Goal: Information Seeking & Learning: Learn about a topic

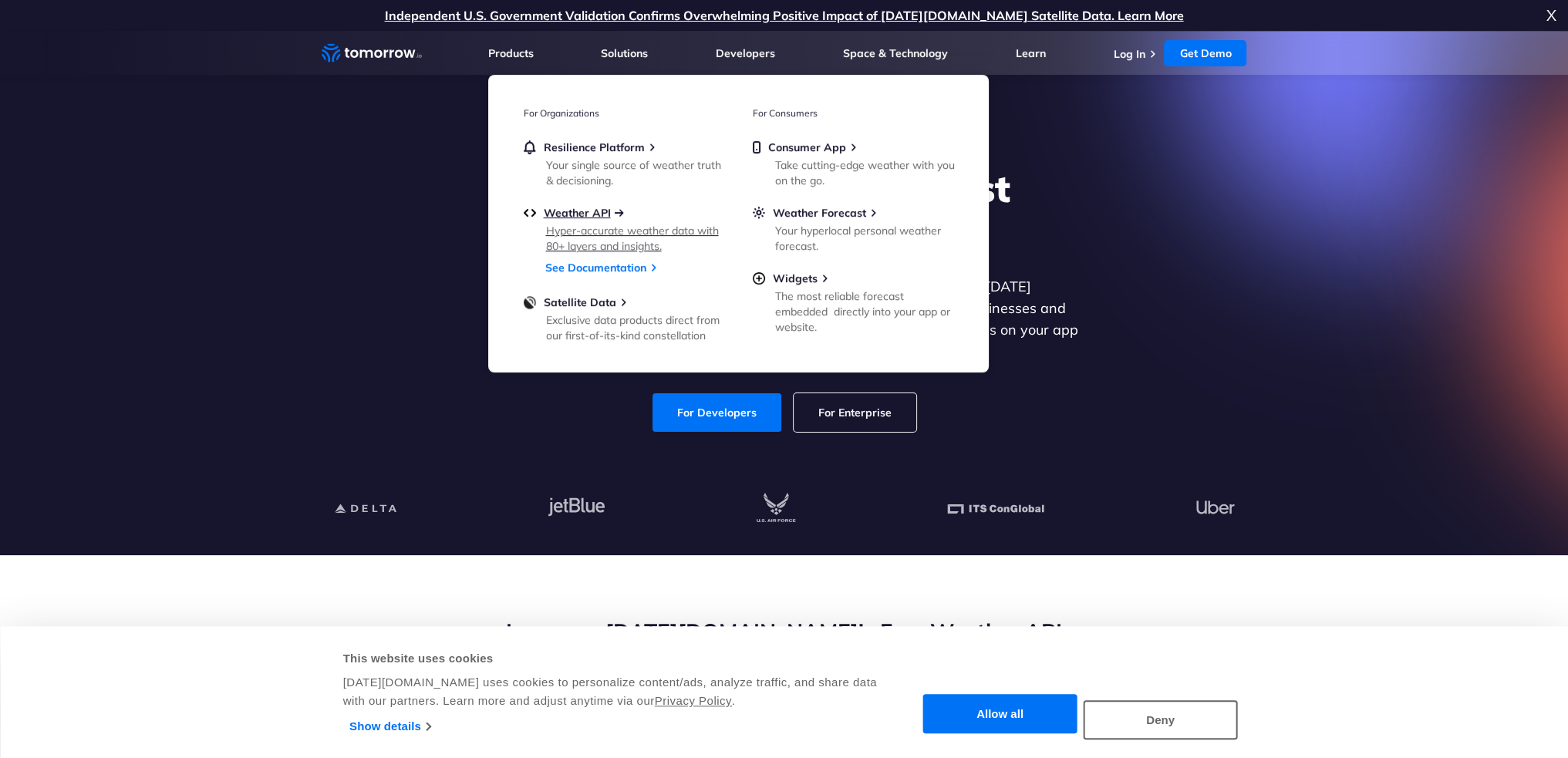
click at [566, 215] on span "Weather API" at bounding box center [577, 212] width 67 height 13
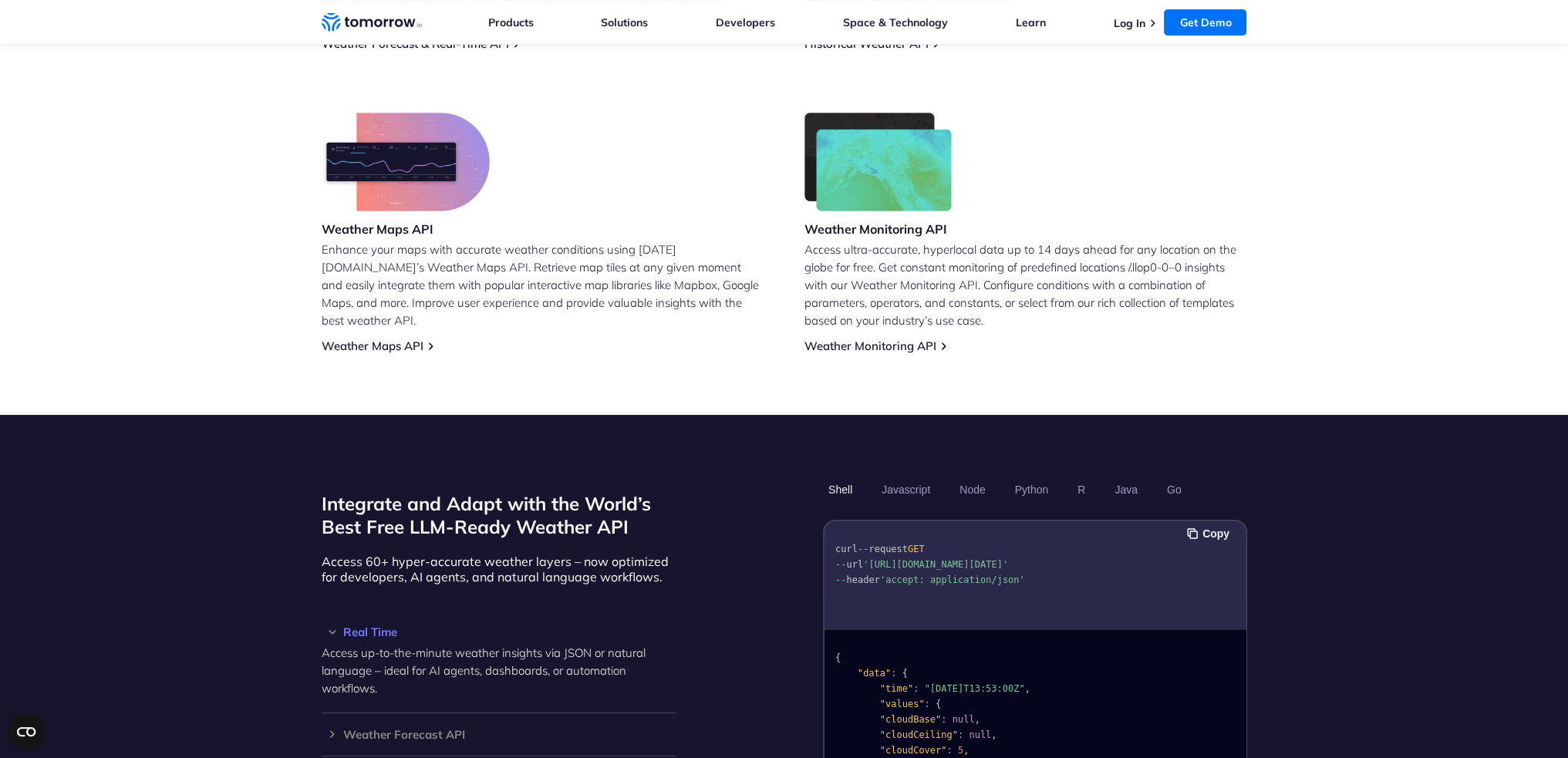
scroll to position [925, 0]
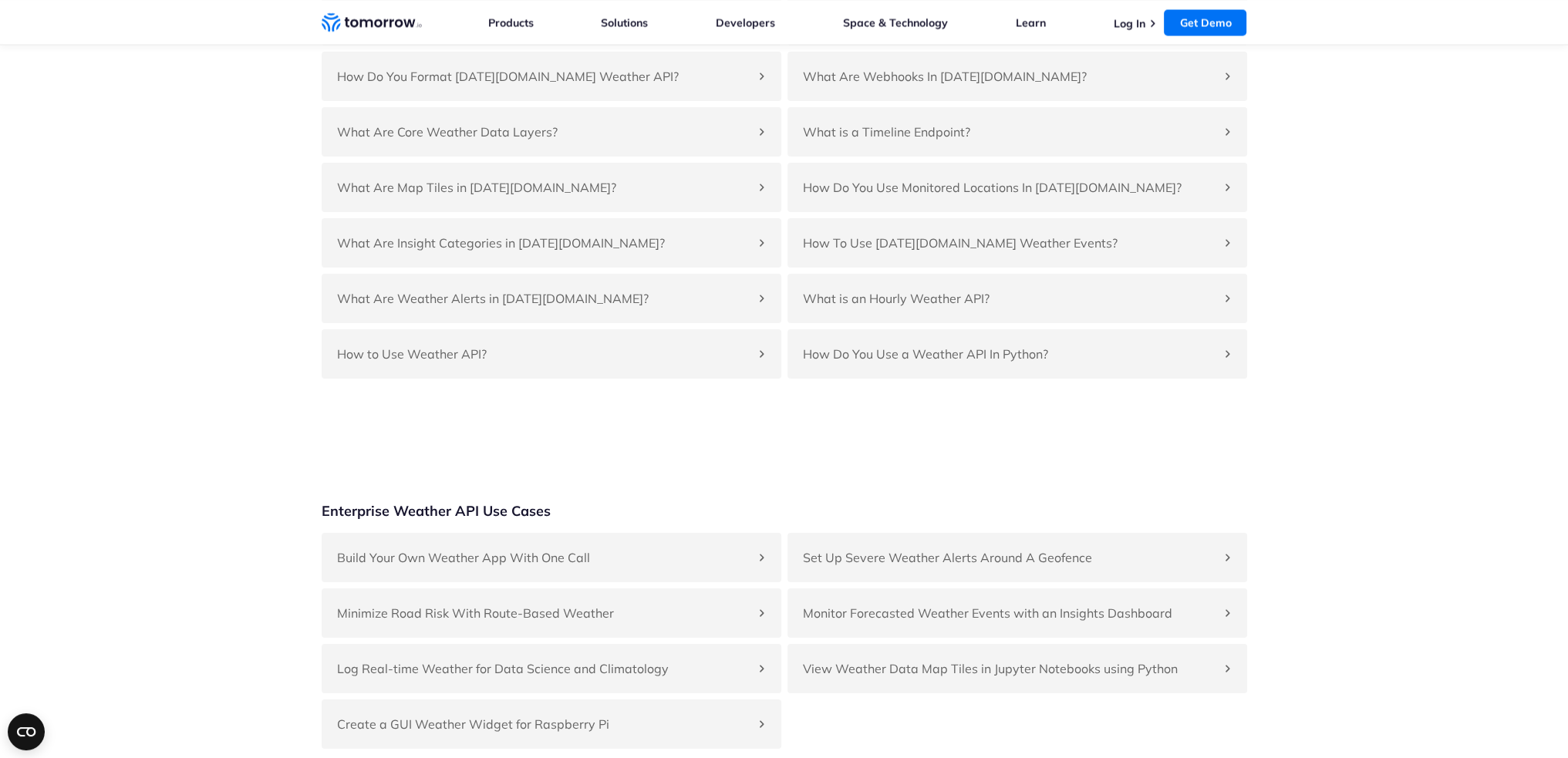
scroll to position [3468, 0]
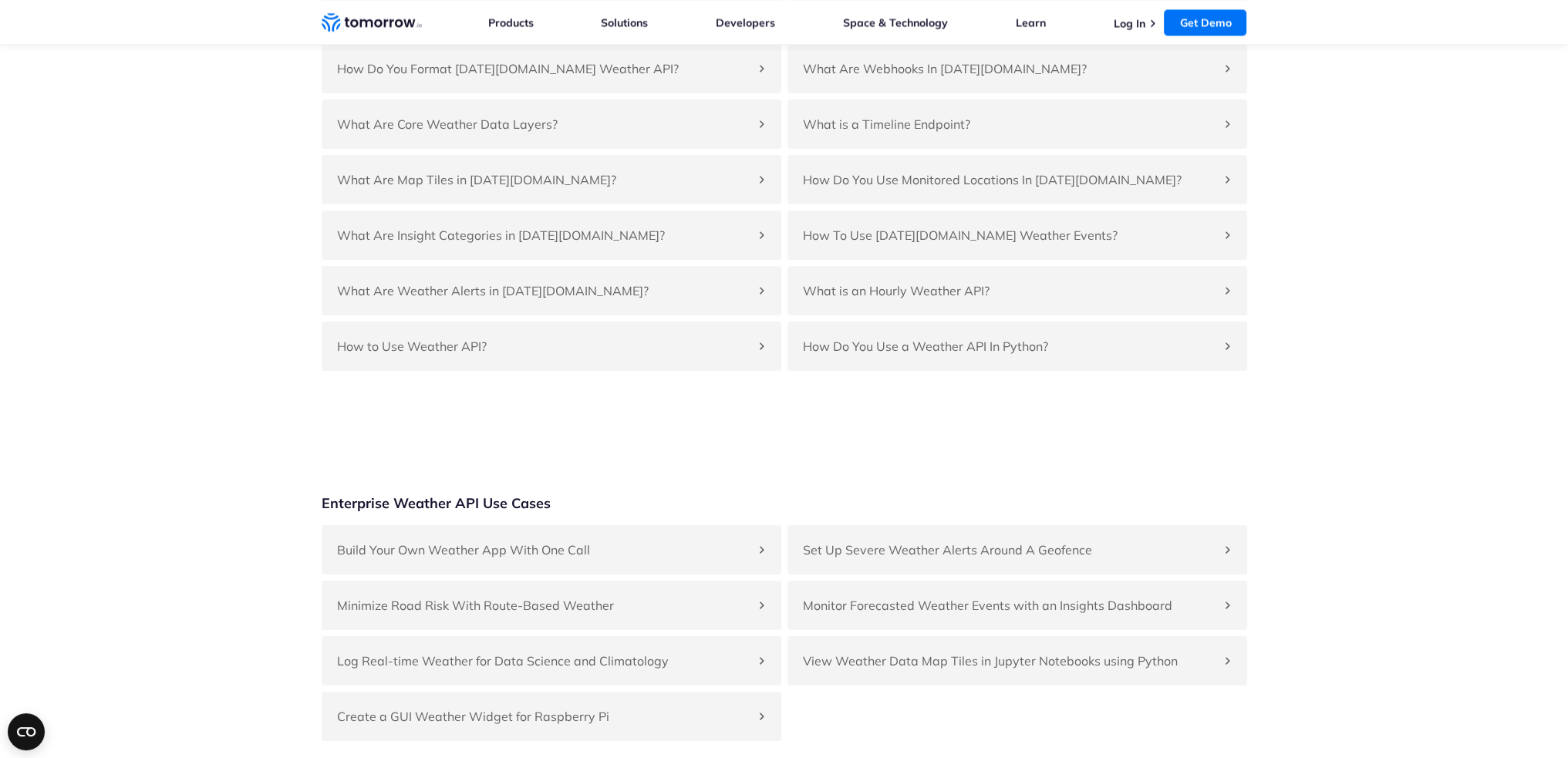
scroll to position [3391, 0]
